Goal: Check status: Check status

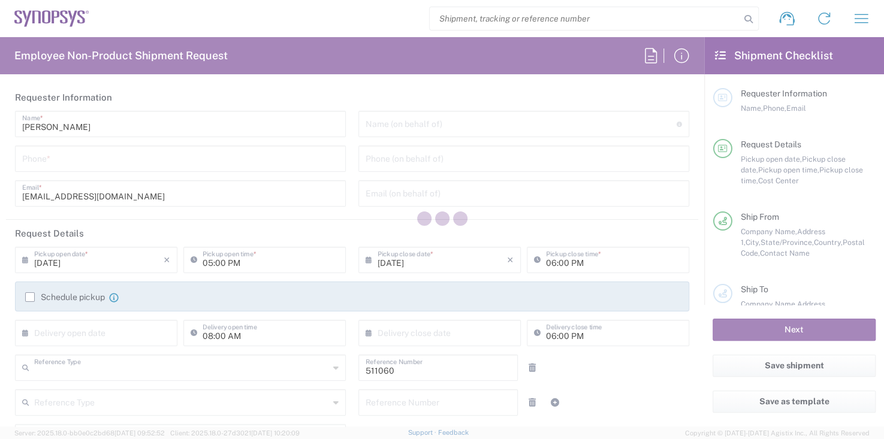
type input "Department"
type input "US01, SDG, HAPS, HW 511060"
type input "[US_STATE]"
type input "[GEOGRAPHIC_DATA]"
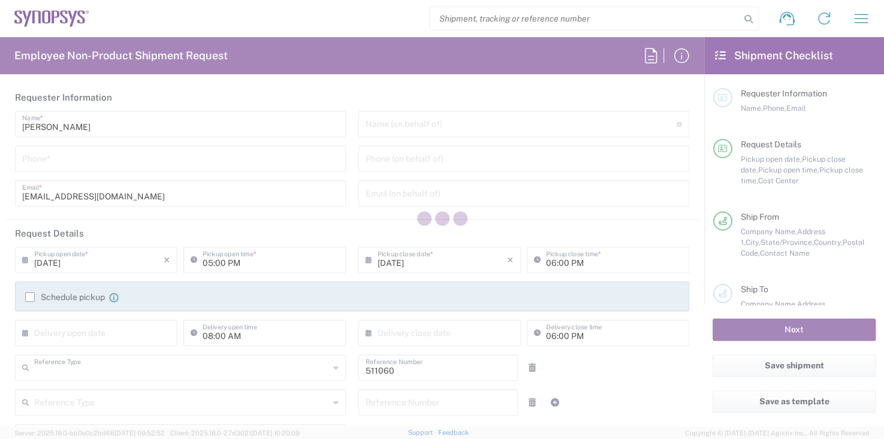
type input "Delivered at Place"
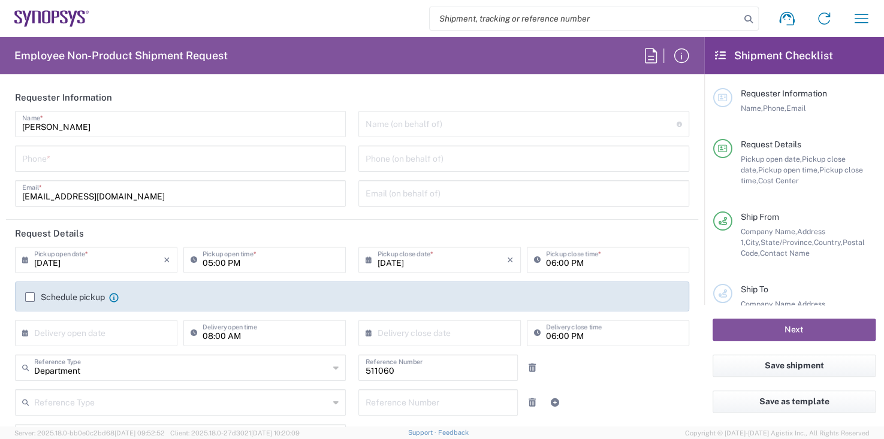
click at [519, 21] on input "search" at bounding box center [585, 18] width 310 height 23
type input "Headquarters USSV"
paste input "56724775"
type input "56724775"
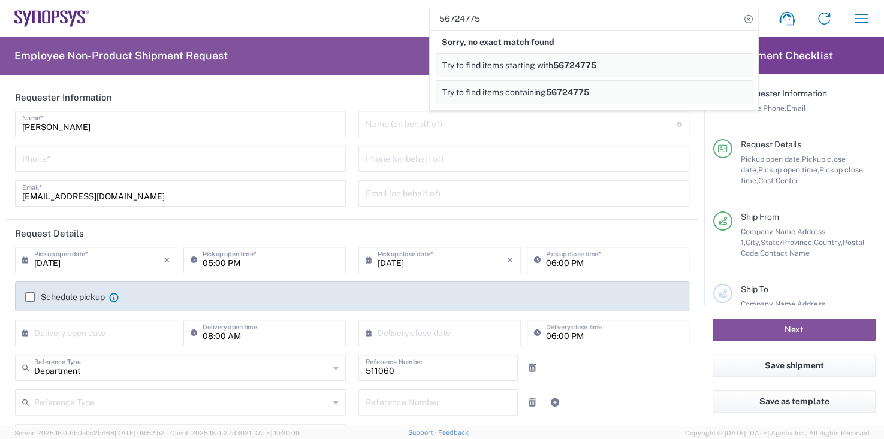
click at [530, 61] on span "Try to find items starting with" at bounding box center [497, 66] width 111 height 10
click at [534, 89] on span "Try to find items containing" at bounding box center [494, 92] width 104 height 10
click at [333, 24] on div "56724775 Sorry, no partial match found Try to find items starting with 56724775…" at bounding box center [484, 18] width 790 height 29
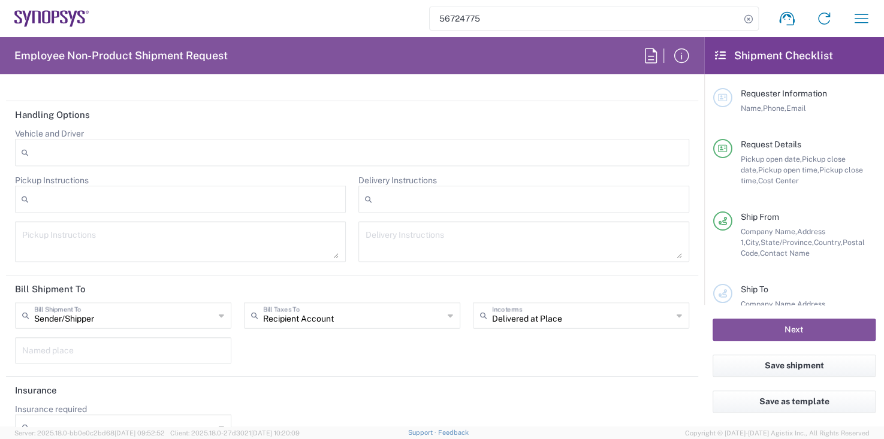
scroll to position [1493, 0]
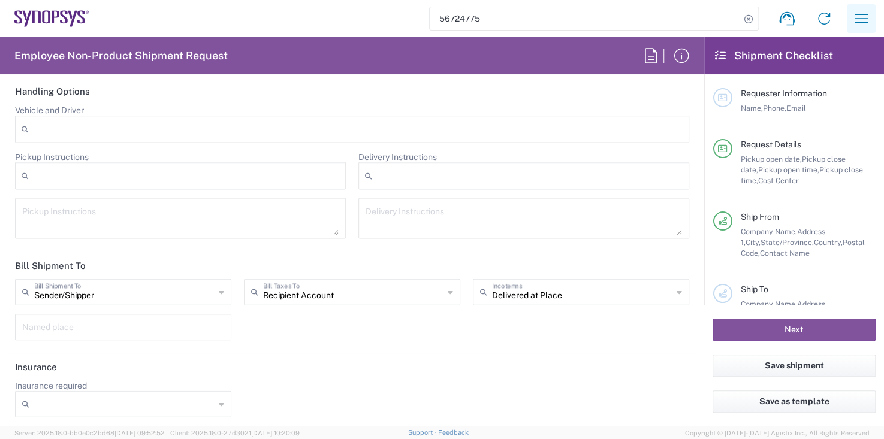
click at [867, 23] on icon "button" at bounding box center [860, 18] width 19 height 19
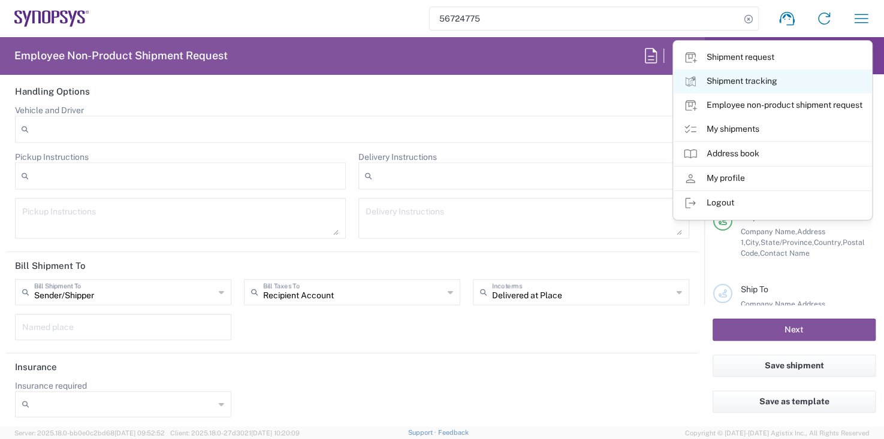
click at [738, 80] on link "Shipment tracking" at bounding box center [773, 82] width 198 height 24
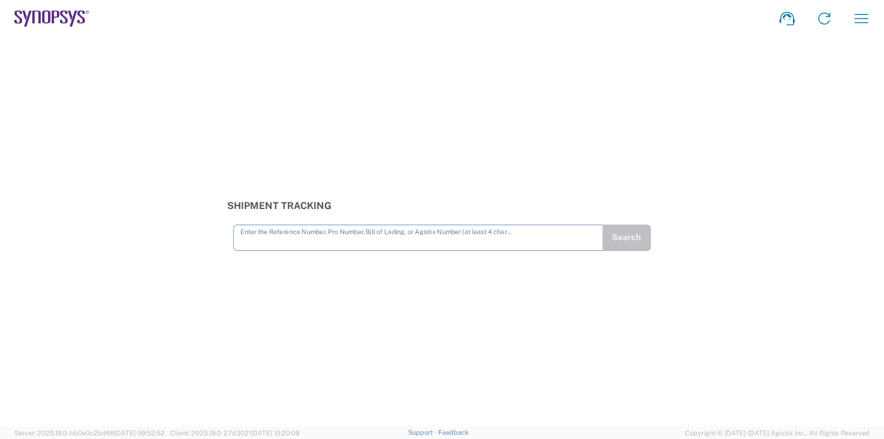
click at [352, 240] on input "text" at bounding box center [417, 237] width 355 height 21
type input "56724314"
click at [266, 238] on input "text" at bounding box center [417, 237] width 355 height 21
type input "56724775"
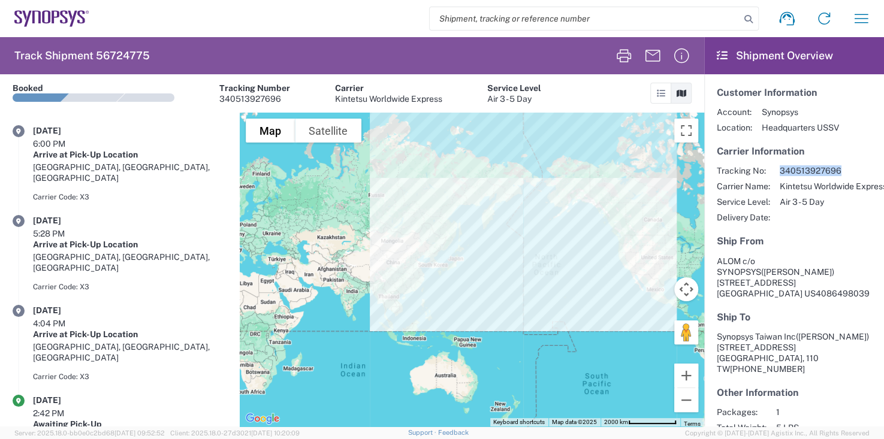
drag, startPoint x: 839, startPoint y: 169, endPoint x: 780, endPoint y: 165, distance: 58.8
click at [780, 165] on span "340513927696" at bounding box center [833, 170] width 107 height 11
copy span "340513927696"
